Goal: Information Seeking & Learning: Learn about a topic

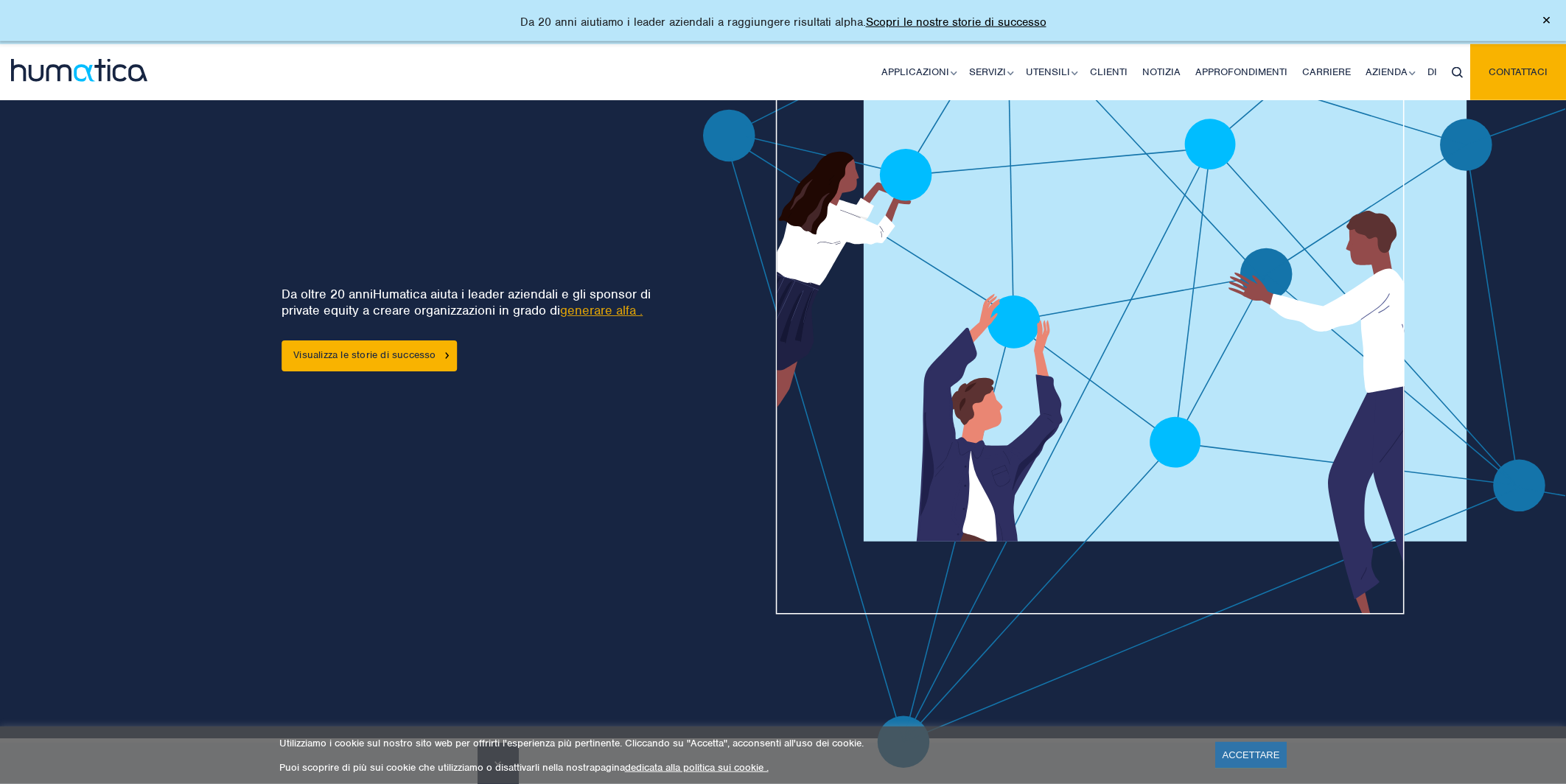
scroll to position [154, 0]
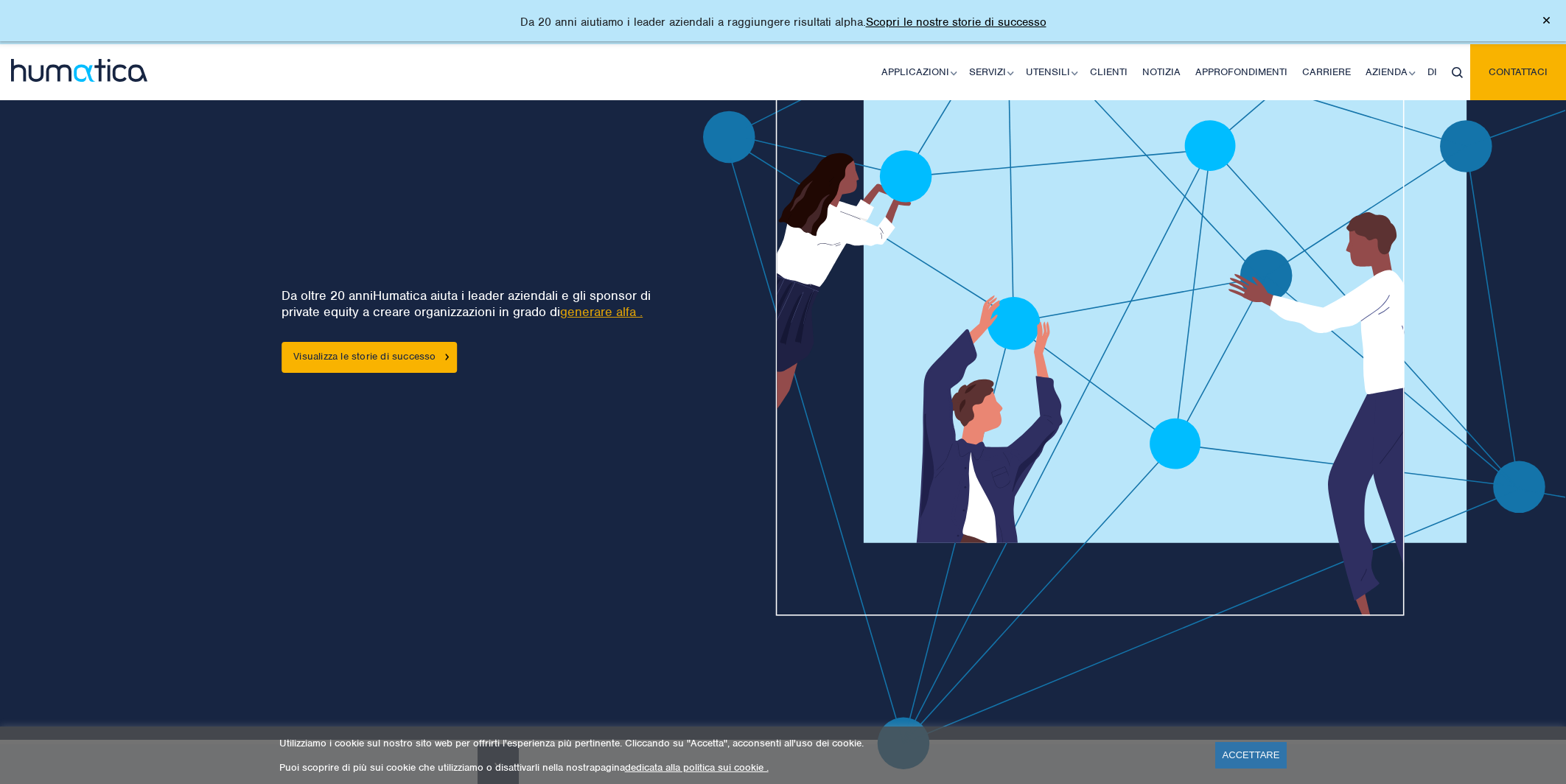
click at [627, 312] on div at bounding box center [1084, 374] width 984 height 790
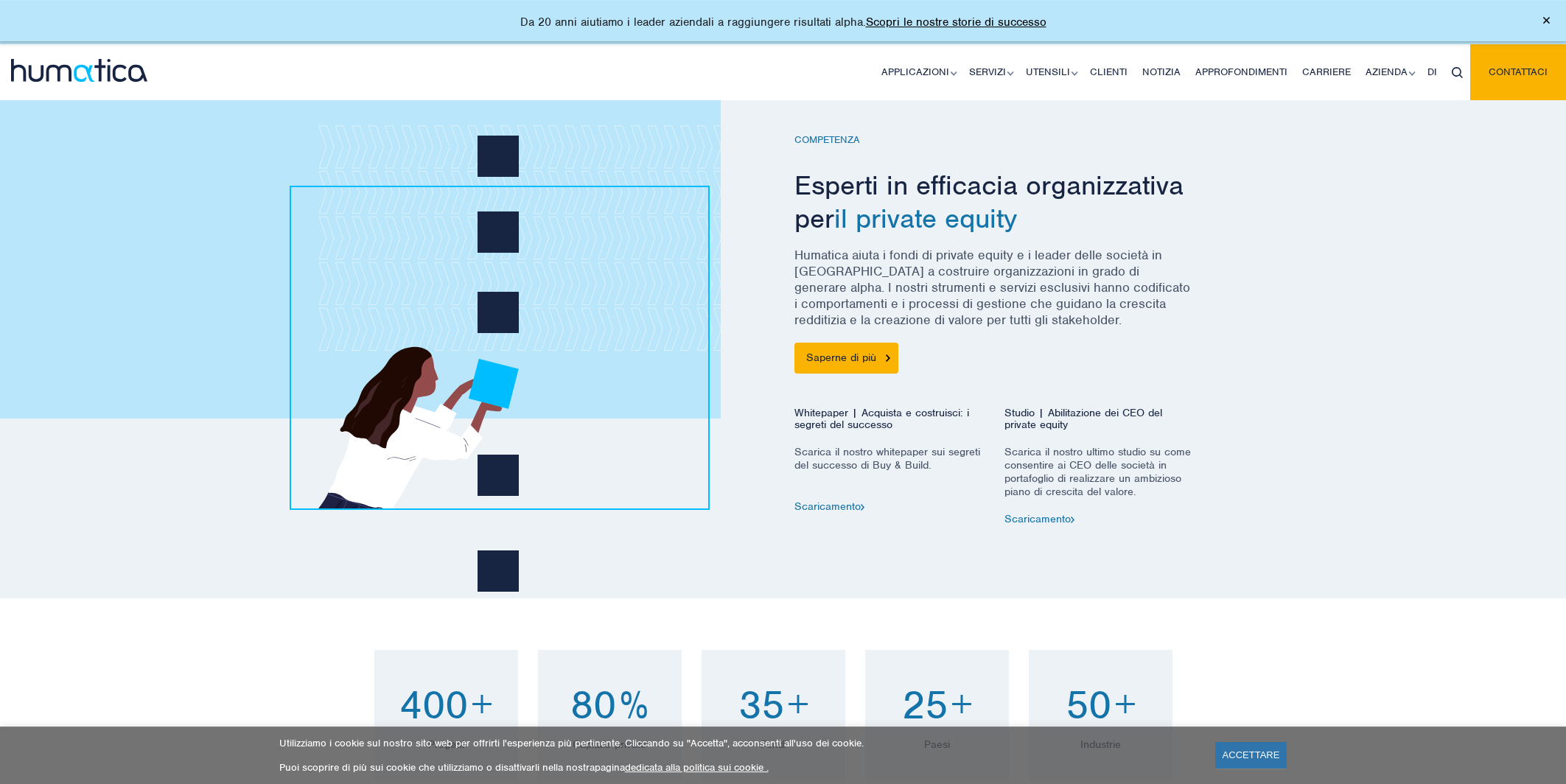
scroll to position [854, 0]
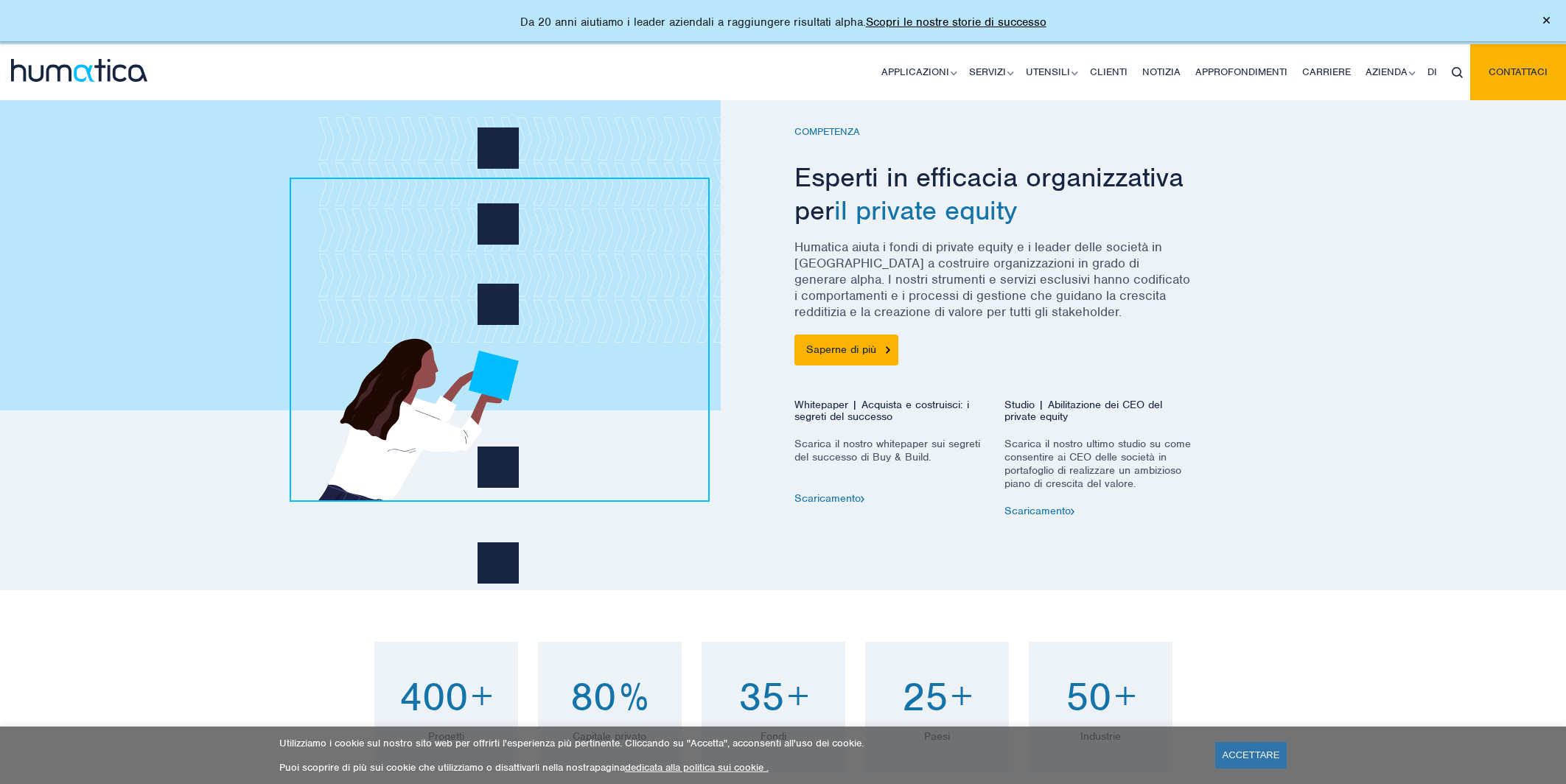
click at [918, 264] on font "Humatica aiuta i fondi di private equity e i leader delle società in [GEOGRAPHI…" at bounding box center [992, 279] width 396 height 81
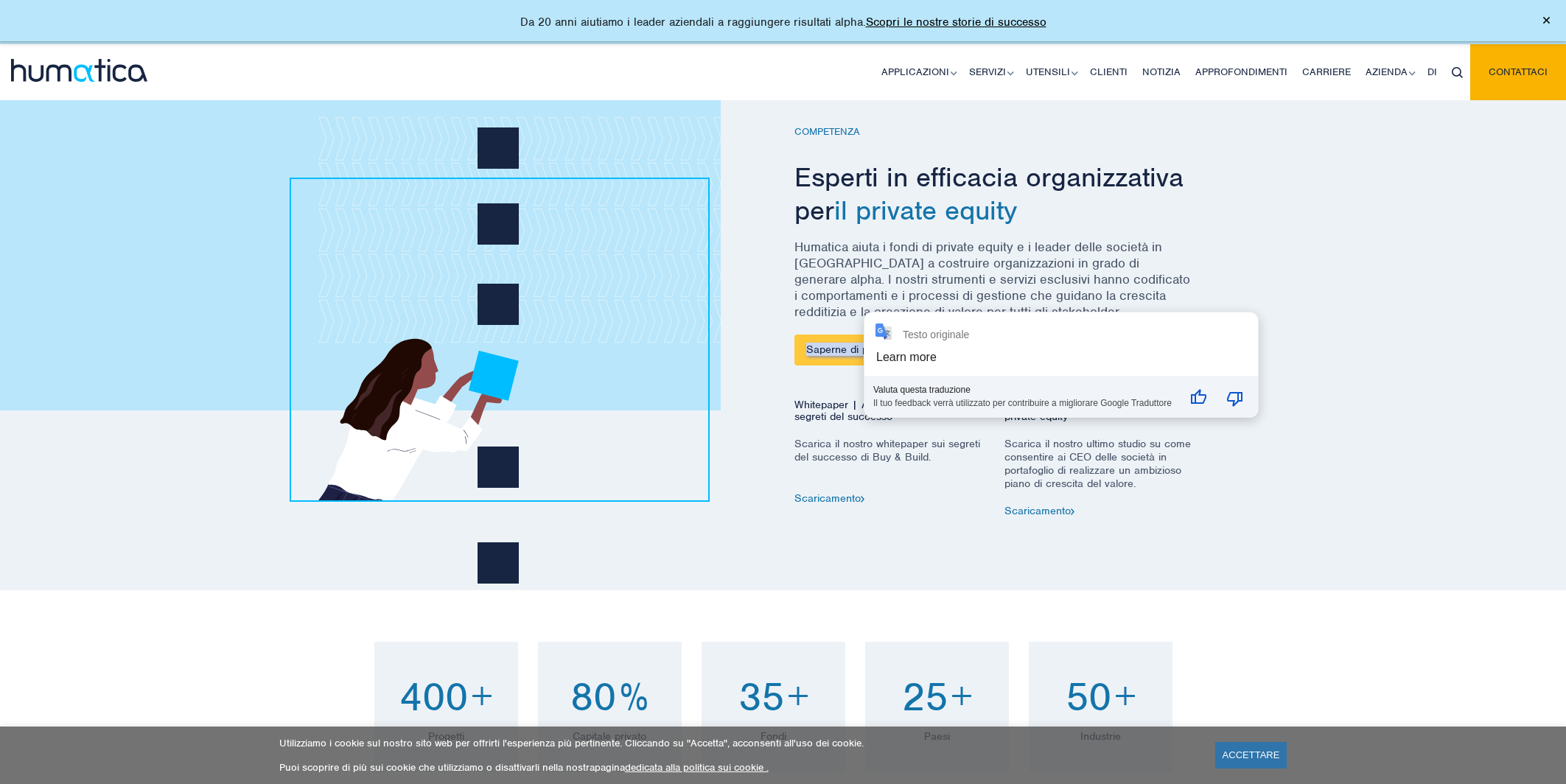
click at [873, 346] on div "Testo originale Learn more Valuta questa traduzione Il tuo feedback verrà utili…" at bounding box center [1061, 365] width 393 height 105
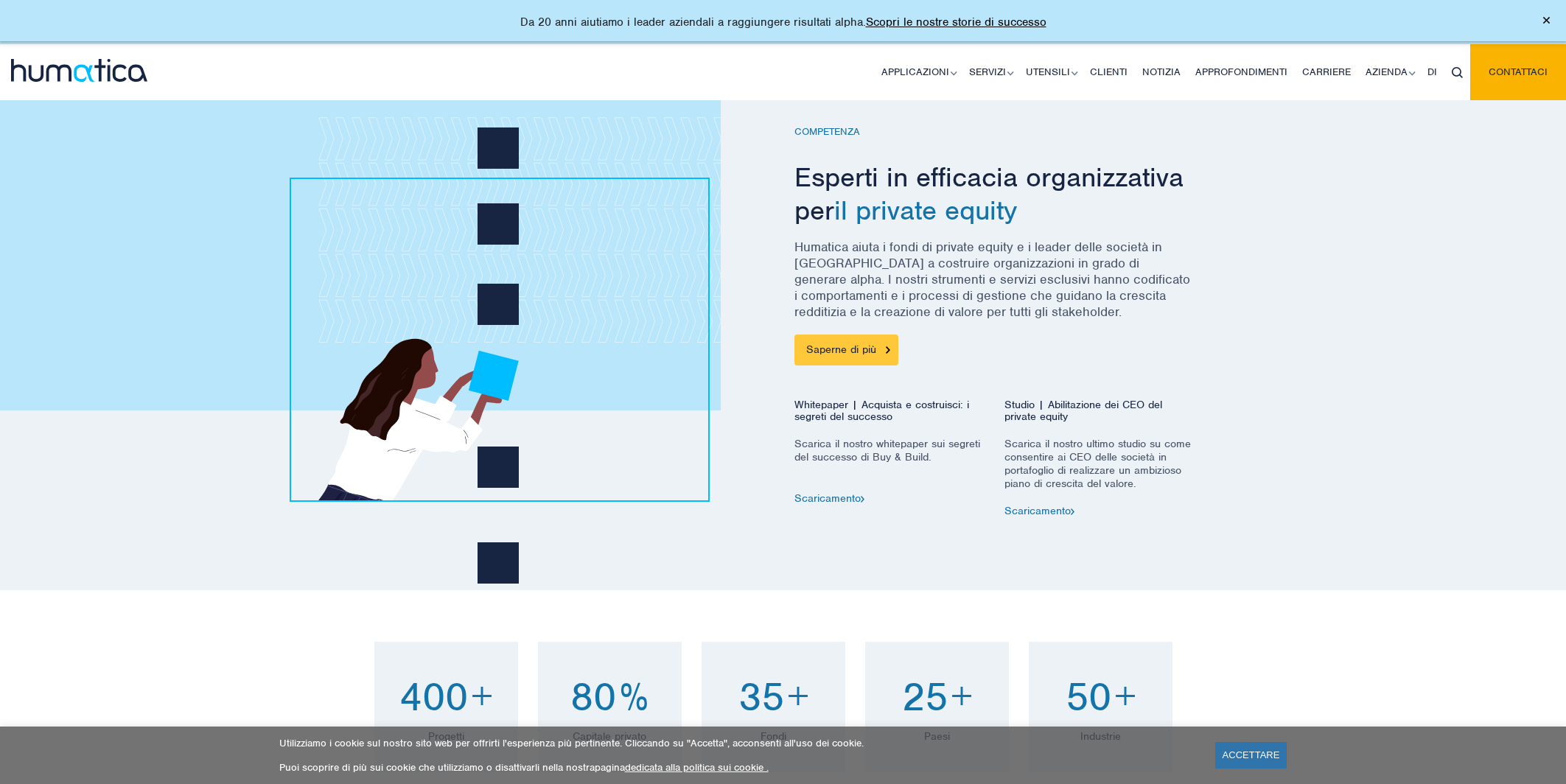
click at [834, 346] on font "Saperne di più" at bounding box center [841, 349] width 70 height 13
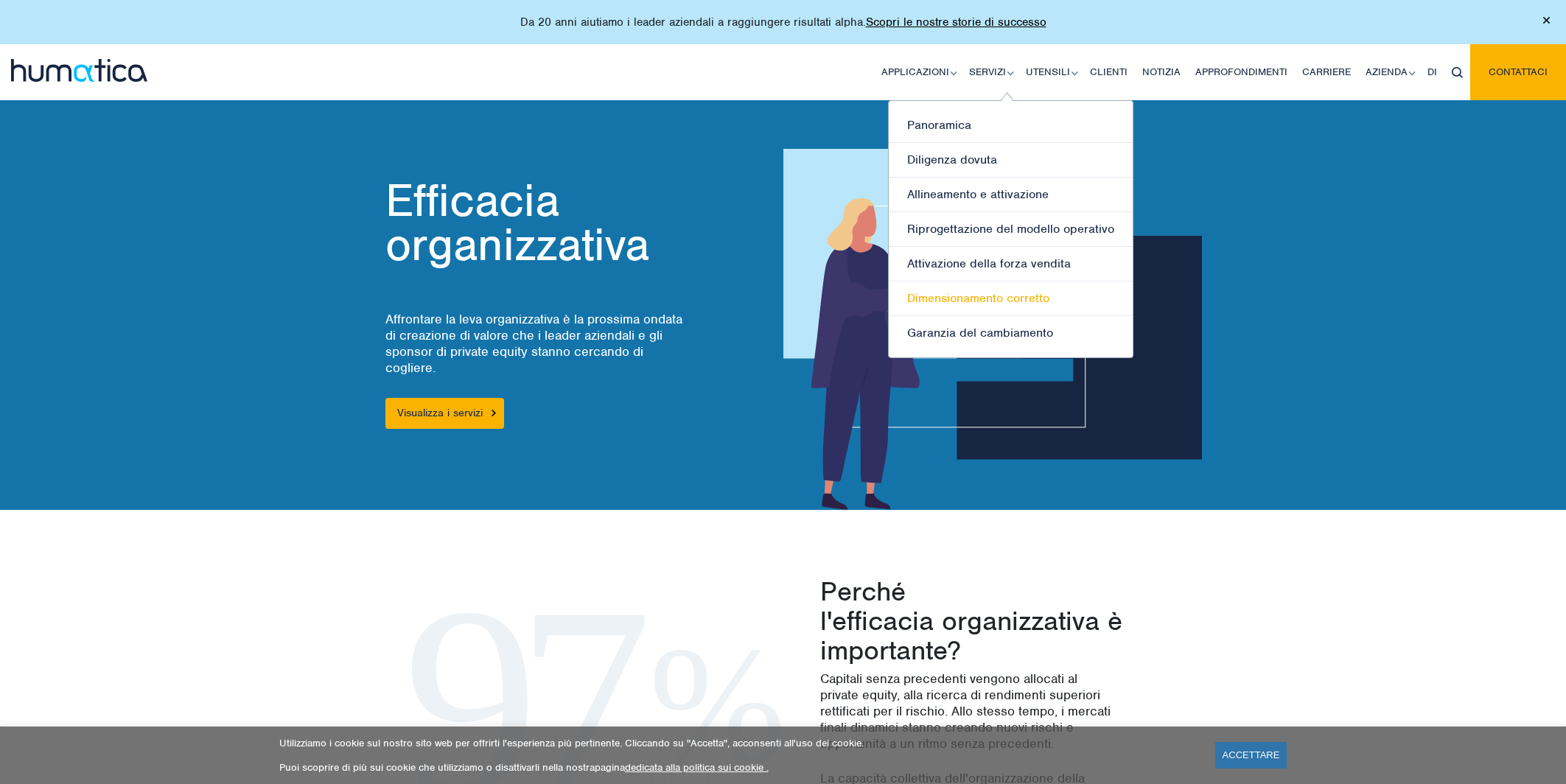
click at [971, 296] on font "Dimensionamento corretto" at bounding box center [978, 298] width 142 height 16
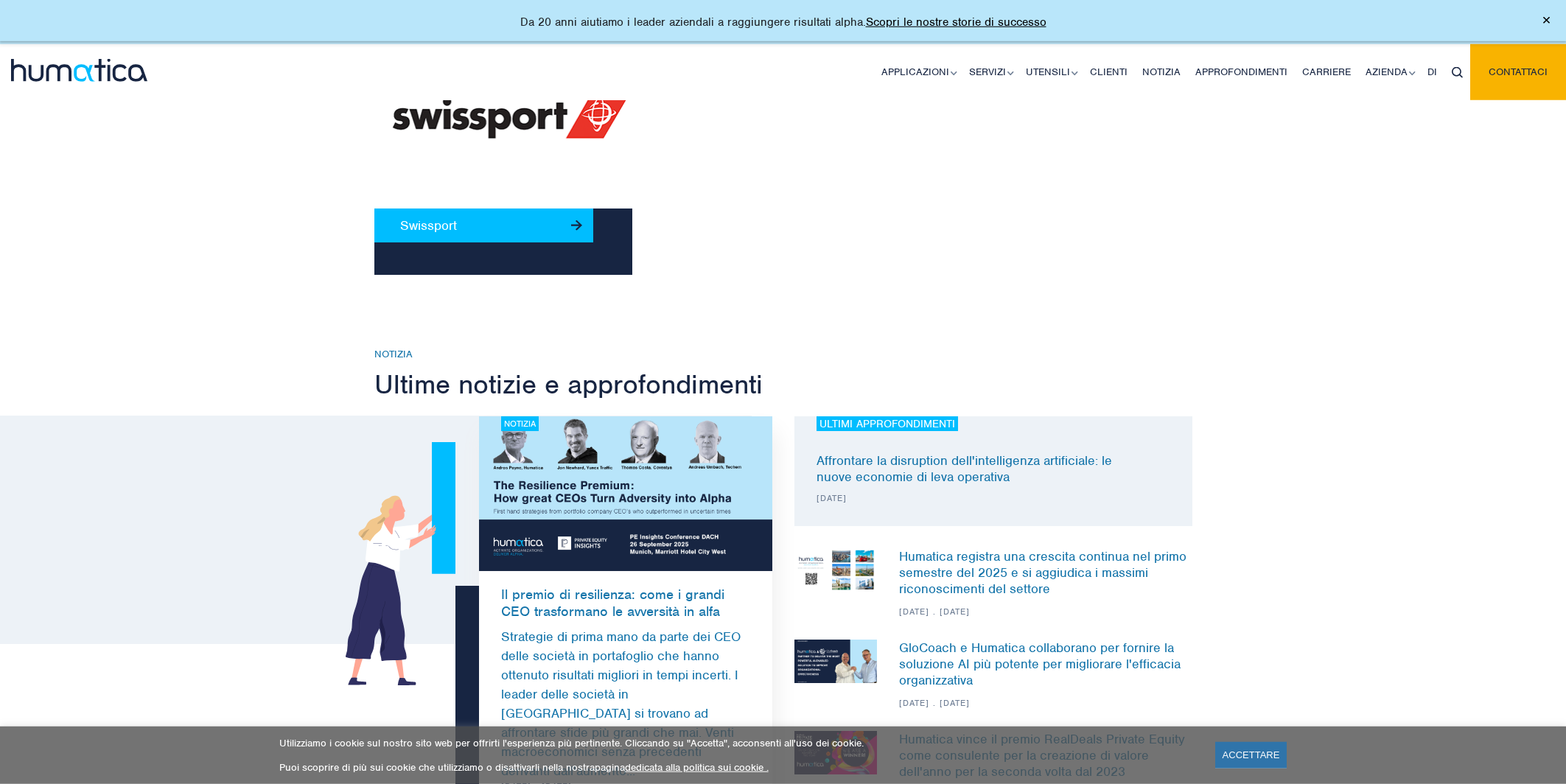
scroll to position [1942, 0]
